Goal: Complete application form

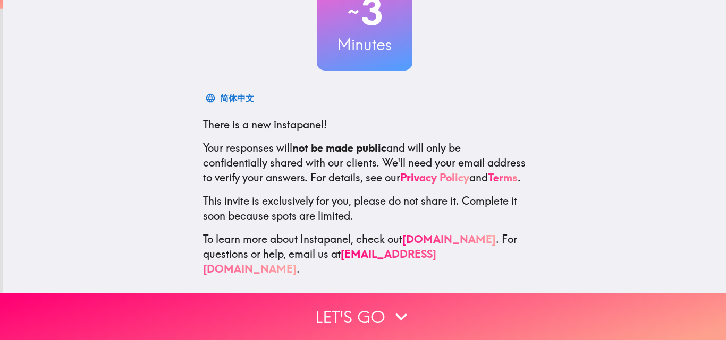
scroll to position [101, 0]
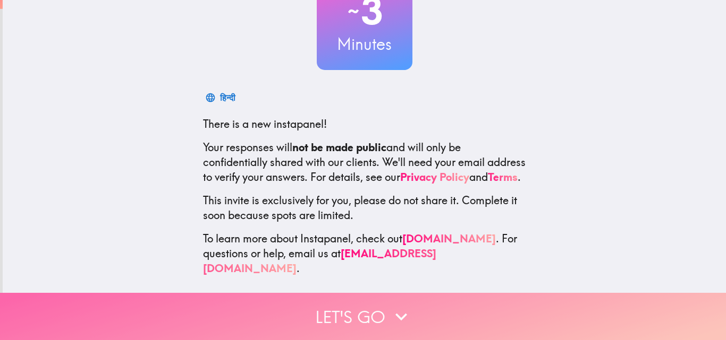
click at [383, 293] on button "Let's go" at bounding box center [363, 316] width 726 height 47
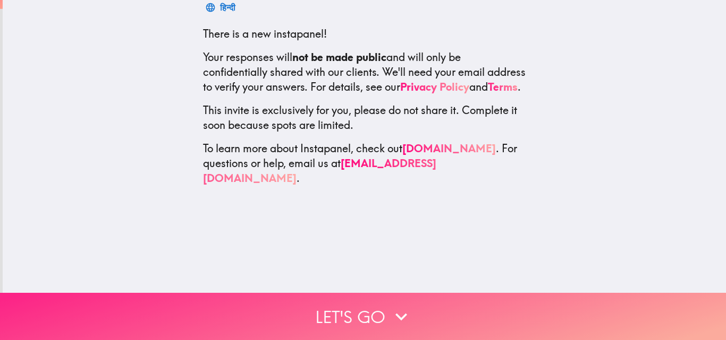
scroll to position [0, 0]
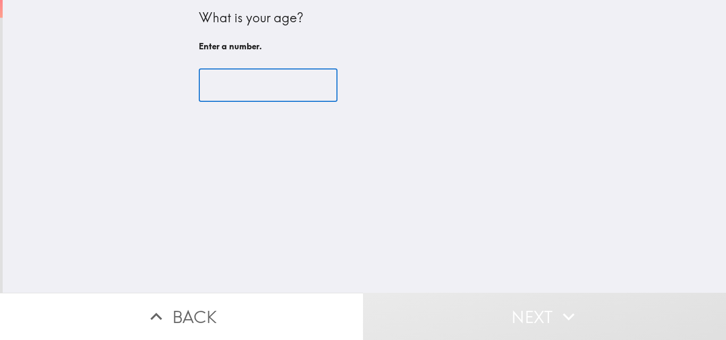
click at [241, 98] on input "number" at bounding box center [268, 85] width 139 height 33
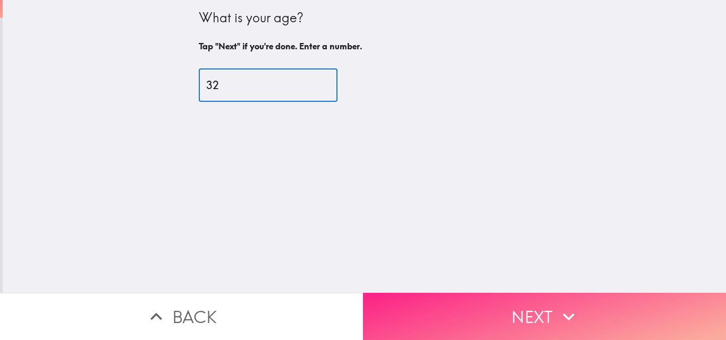
type input "32"
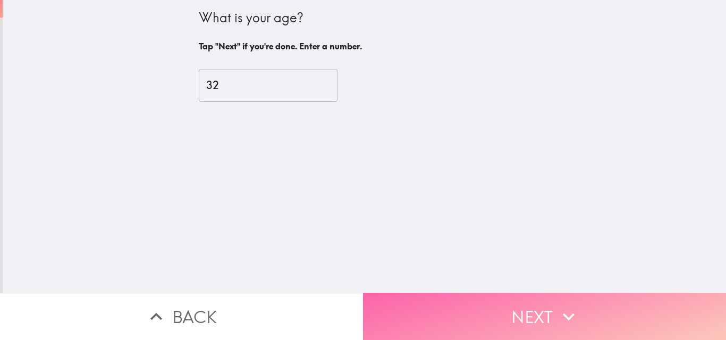
click at [540, 311] on button "Next" at bounding box center [544, 316] width 363 height 47
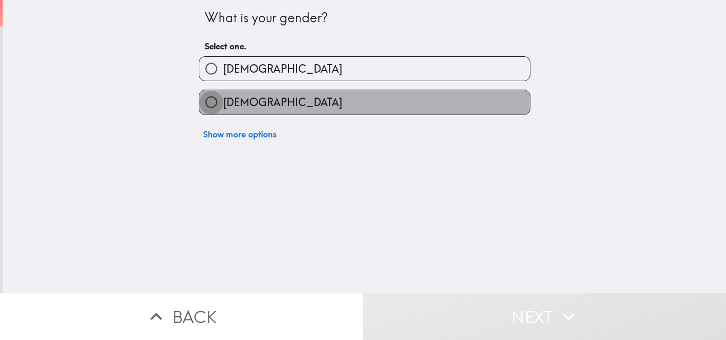
click at [204, 100] on input "[DEMOGRAPHIC_DATA]" at bounding box center [211, 102] width 24 height 24
radio input "true"
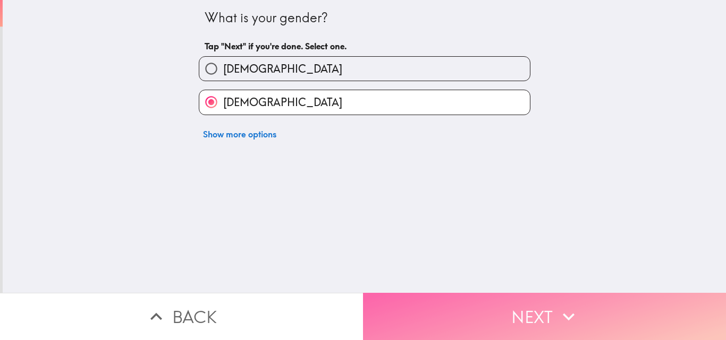
click at [469, 301] on button "Next" at bounding box center [544, 316] width 363 height 47
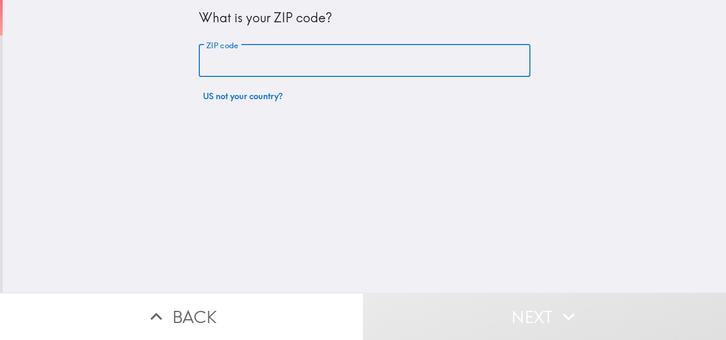
click at [273, 58] on input "ZIP code" at bounding box center [364, 61] width 331 height 33
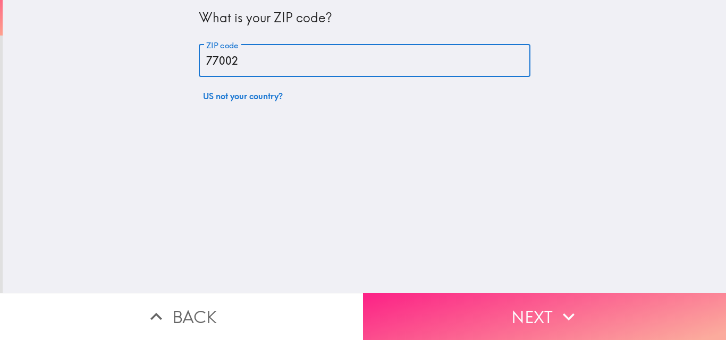
type input "77002"
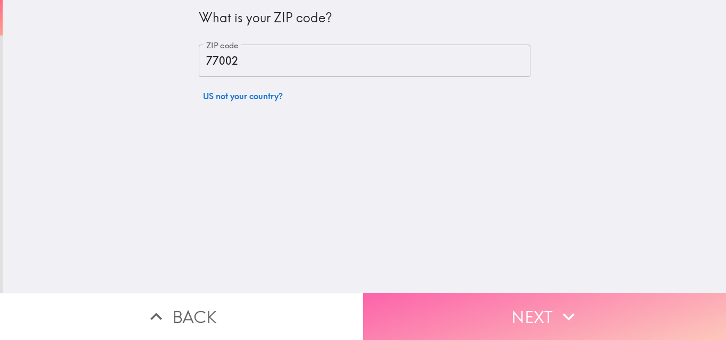
click at [532, 319] on button "Next" at bounding box center [544, 316] width 363 height 47
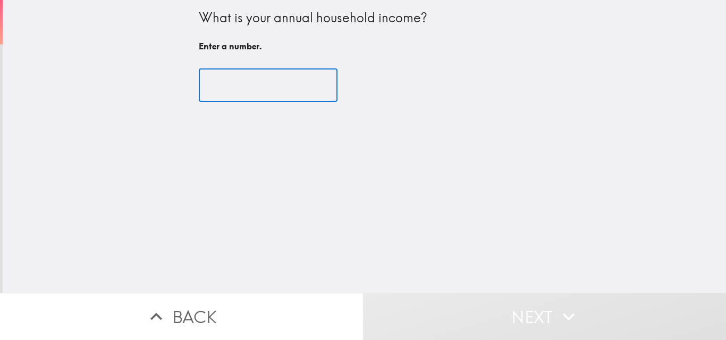
click at [245, 97] on input "number" at bounding box center [268, 85] width 139 height 33
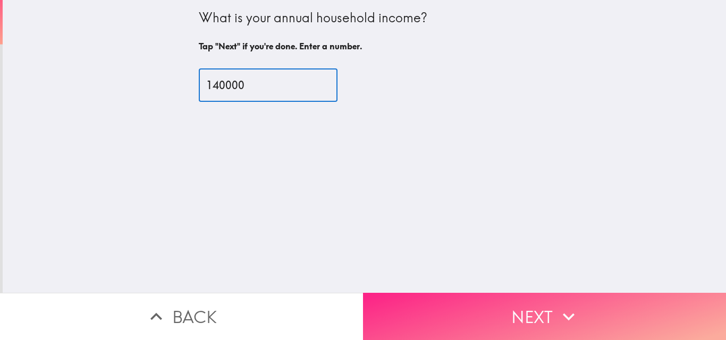
type input "140000"
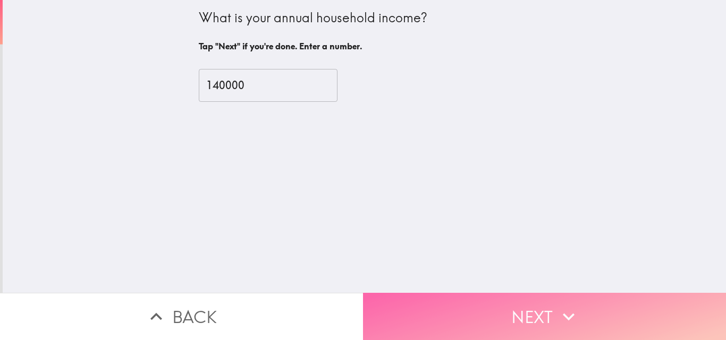
click at [479, 300] on button "Next" at bounding box center [544, 316] width 363 height 47
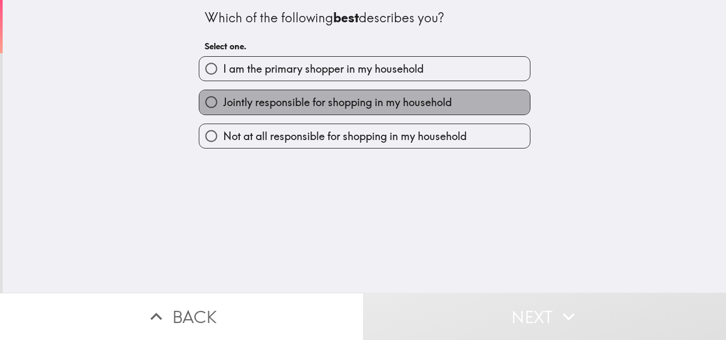
click at [261, 99] on span "Jointly responsible for shopping in my household" at bounding box center [337, 102] width 228 height 15
click at [223, 99] on input "Jointly responsible for shopping in my household" at bounding box center [211, 102] width 24 height 24
radio input "true"
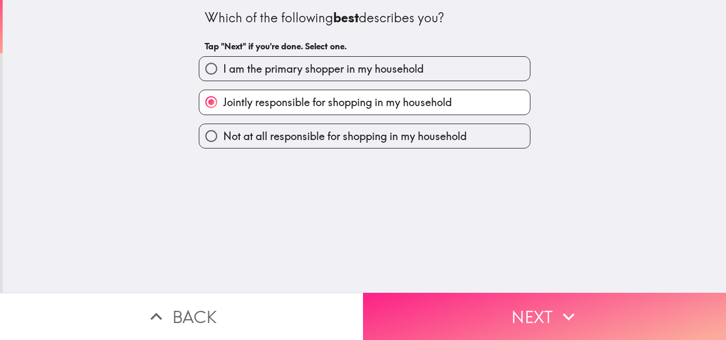
click at [516, 311] on button "Next" at bounding box center [544, 316] width 363 height 47
